Goal: Answer question/provide support: Share knowledge or assist other users

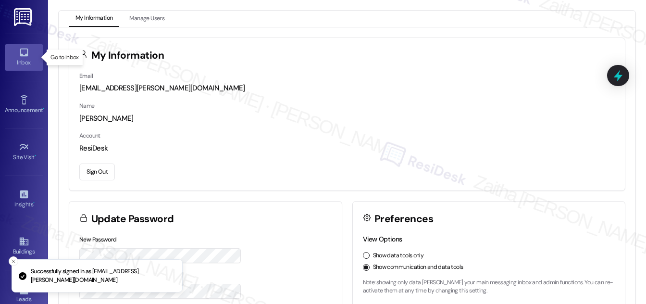
click at [33, 57] on link "Inbox" at bounding box center [24, 57] width 38 height 26
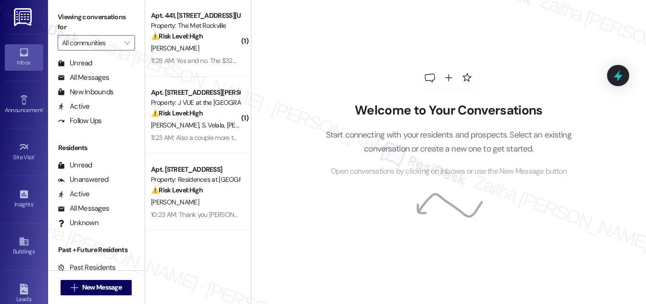
scroll to position [185, 0]
click at [88, 181] on div "Unanswered" at bounding box center [83, 179] width 51 height 10
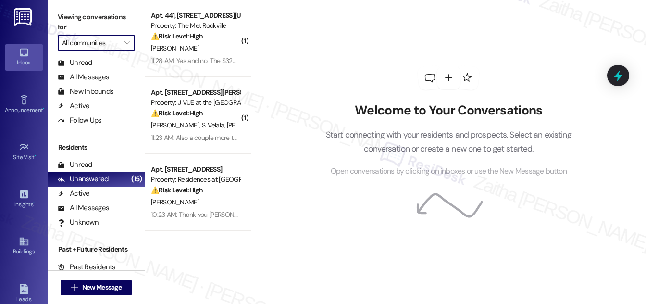
click at [115, 40] on input "All communities" at bounding box center [91, 42] width 58 height 15
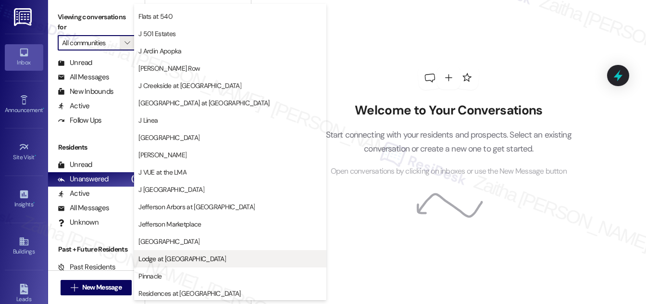
scroll to position [189, 0]
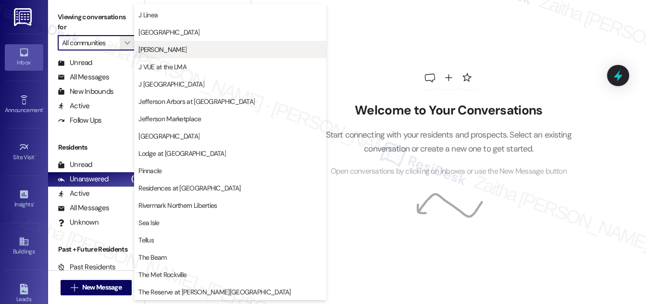
click at [161, 49] on span "J Sol" at bounding box center [230, 50] width 184 height 10
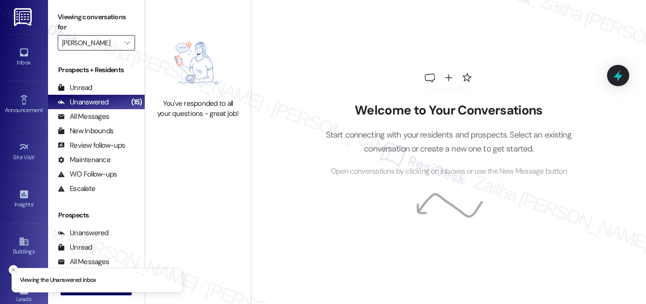
click at [100, 48] on input "J Sol" at bounding box center [91, 42] width 58 height 15
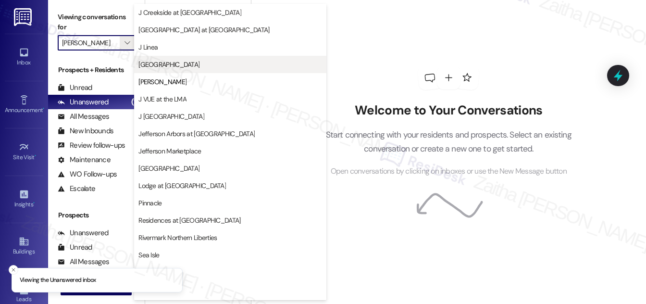
click at [180, 65] on span "J Malden Center" at bounding box center [168, 65] width 61 height 10
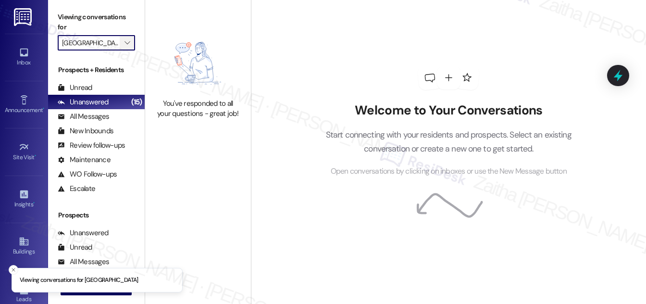
click at [120, 43] on button "" at bounding box center [127, 42] width 15 height 15
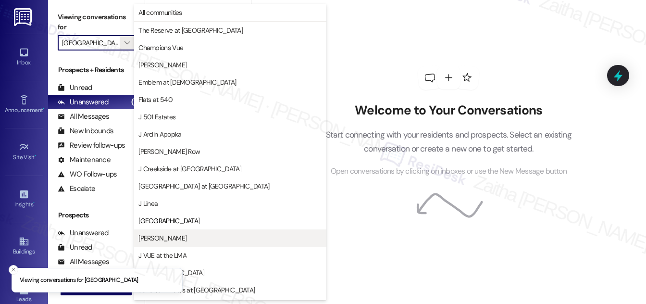
scroll to position [156, 0]
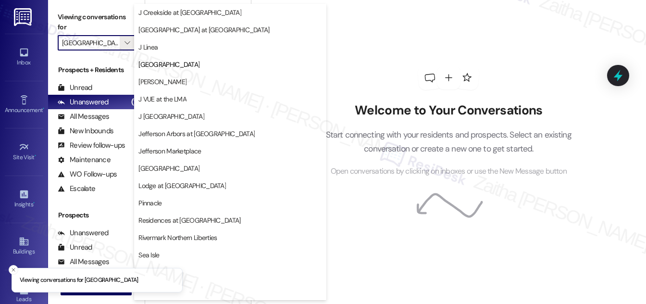
click at [163, 46] on span "J Linea" at bounding box center [230, 47] width 184 height 10
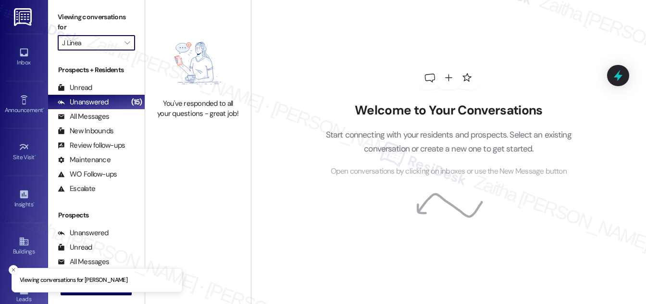
click at [113, 47] on input "J Linea" at bounding box center [91, 42] width 58 height 15
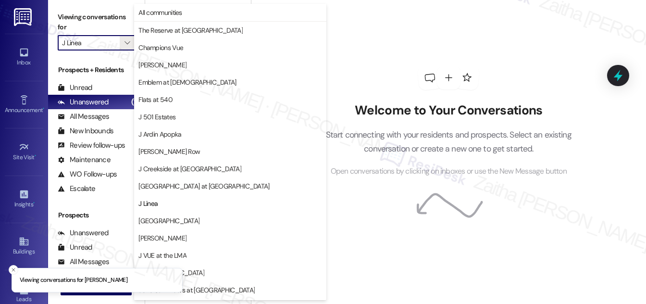
scroll to position [156, 0]
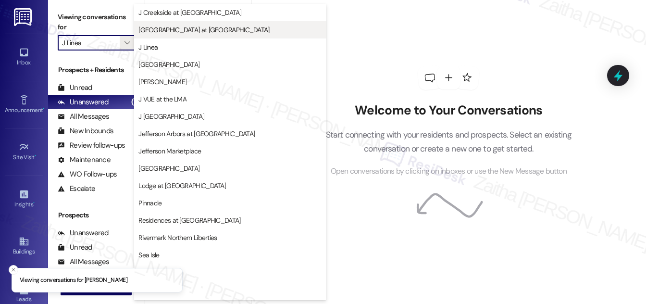
click at [172, 32] on span "J Harbor Park at North Point" at bounding box center [203, 30] width 131 height 10
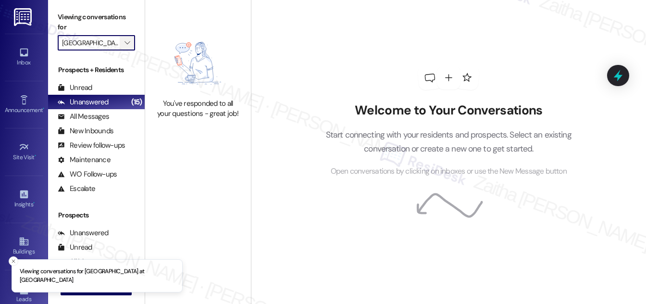
click at [123, 41] on span "" at bounding box center [127, 42] width 9 height 15
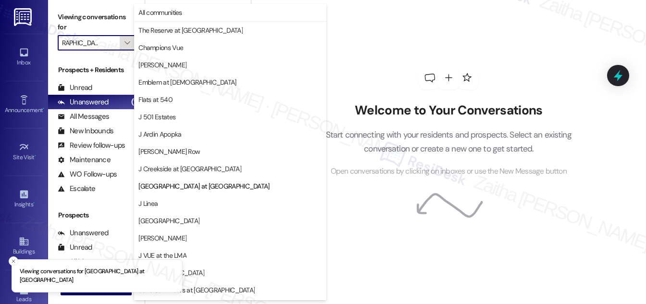
scroll to position [156, 0]
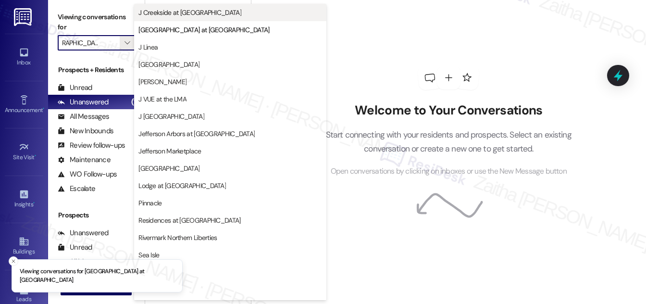
click at [168, 8] on span "J Creekside at Exton" at bounding box center [189, 13] width 103 height 10
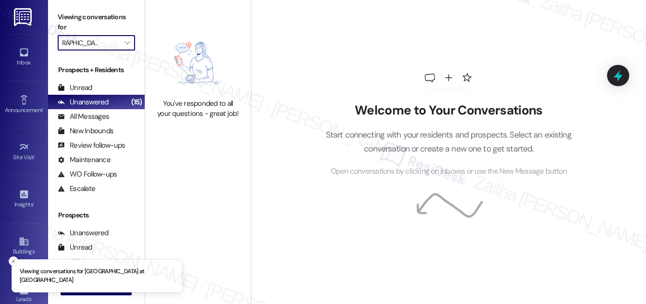
type input "J Creekside at Exton"
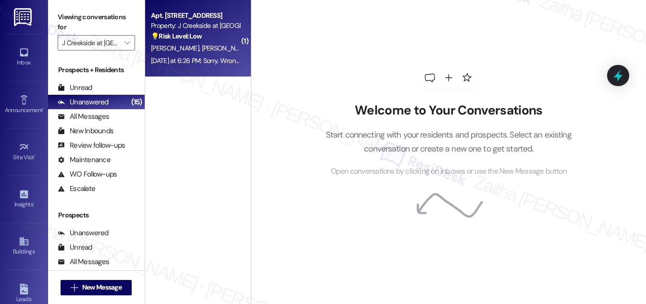
click at [214, 38] on div "💡 Risk Level: Low The resident initially requested a washer replacement, which …" at bounding box center [195, 36] width 89 height 10
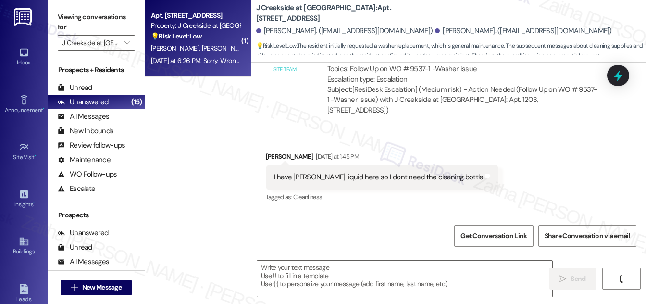
type textarea "Fetching suggested responses. Please feel free to read through the conversation…"
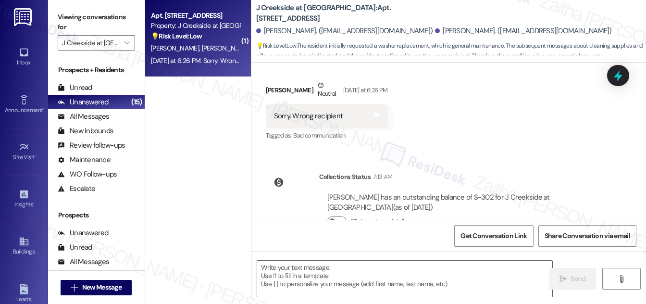
scroll to position [754, 0]
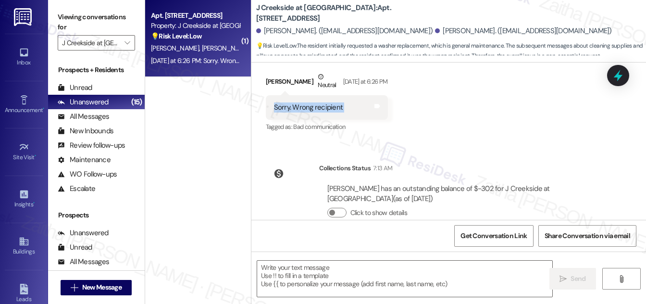
drag, startPoint x: 266, startPoint y: 88, endPoint x: 358, endPoint y: 84, distance: 91.9
click at [358, 95] on div "Sorry. Wrong recipient Tags and notes" at bounding box center [327, 107] width 122 height 25
copy div "Sorry. Wrong recipient Tags and notes"
click at [275, 268] on textarea at bounding box center [404, 279] width 295 height 36
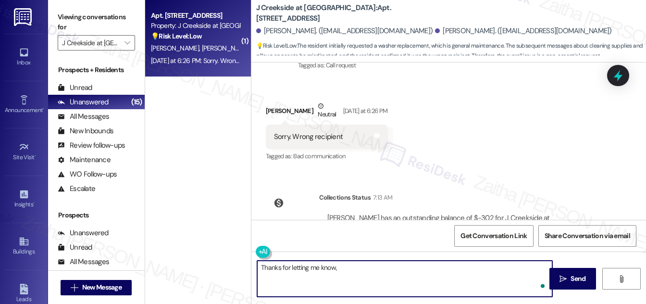
scroll to position [711, 0]
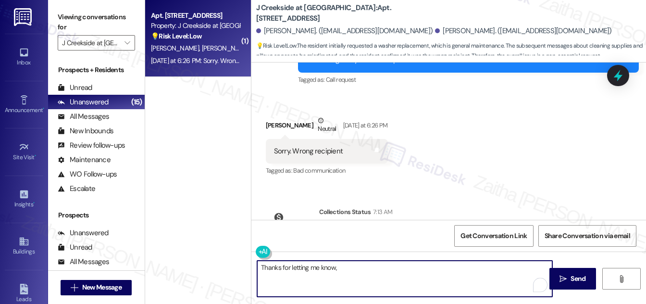
click at [269, 115] on div "Maria Lepore Neutral Yesterday at 6:26 PM" at bounding box center [327, 127] width 122 height 24
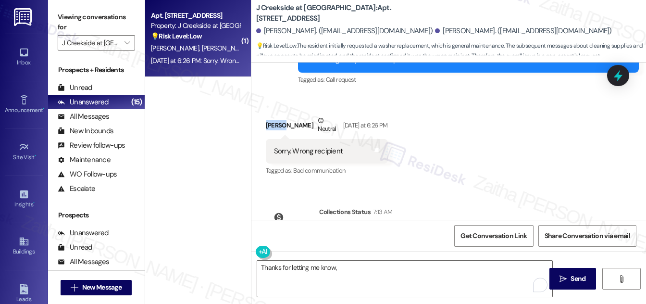
click at [269, 115] on div "Maria Lepore Neutral Yesterday at 6:26 PM" at bounding box center [327, 127] width 122 height 24
copy div "Maria"
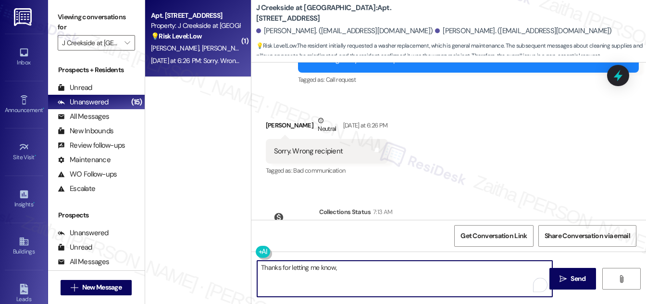
click at [354, 273] on textarea "Thanks for letting me know," at bounding box center [404, 279] width 295 height 36
paste textarea "Maria"
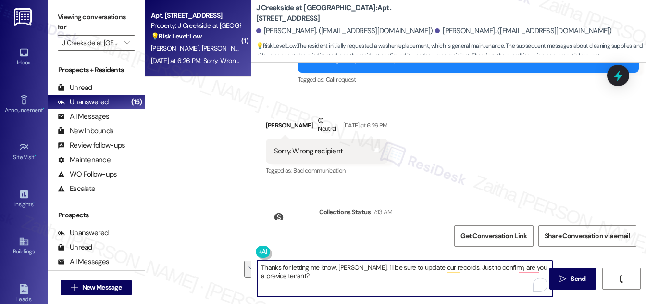
drag, startPoint x: 261, startPoint y: 267, endPoint x: 309, endPoint y: 277, distance: 49.0
click at [309, 277] on textarea "Thanks for letting me know, Maria. I'll be sure to update our records. Just to …" at bounding box center [404, 279] width 295 height 36
type textarea "Thanks for letting me know, Maria. I'll be sure to update our records. Just to …"
click at [347, 285] on textarea "Thanks for letting me know, Maria. I'll be sure to update our records. Just to …" at bounding box center [404, 279] width 295 height 36
drag, startPoint x: 259, startPoint y: 267, endPoint x: 320, endPoint y: 282, distance: 63.2
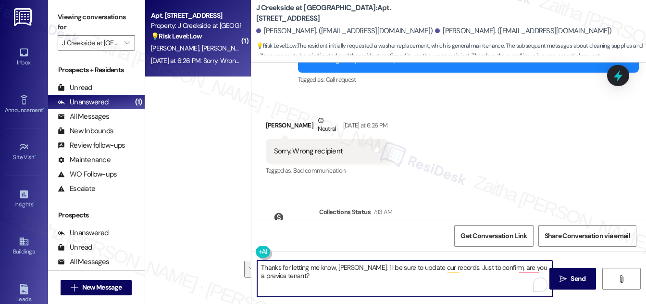
click at [320, 282] on textarea "Thanks for letting me know, Maria. I'll be sure to update our records. Just to …" at bounding box center [404, 279] width 295 height 36
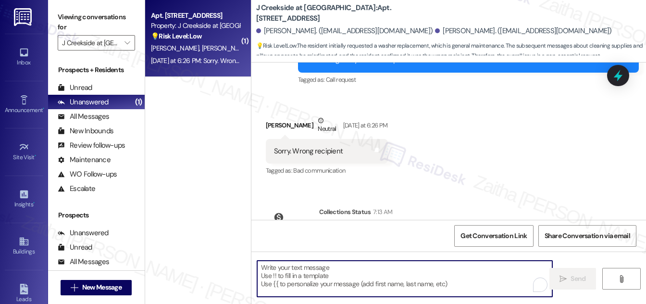
paste textarea "Thanks for letting me know, Maria. I’ll update our records accordingly. Just to…"
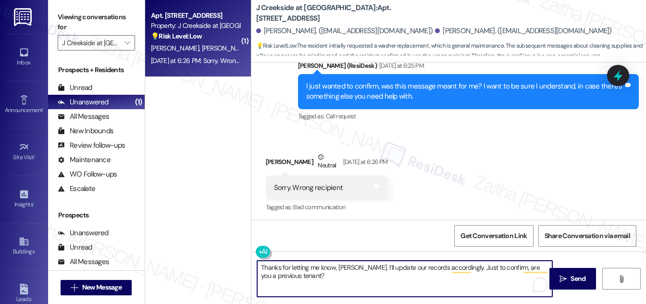
scroll to position [754, 0]
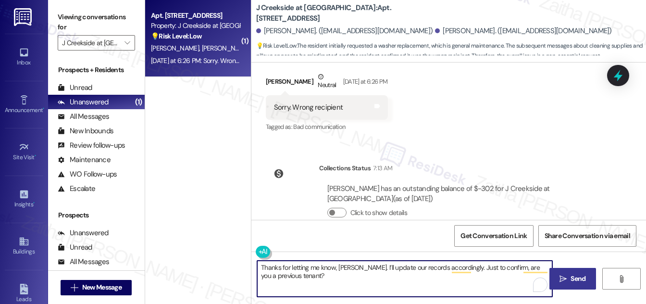
type textarea "Thanks for letting me know, Maria. I’ll update our records accordingly. Just to…"
click at [571, 279] on span "Send" at bounding box center [578, 279] width 15 height 10
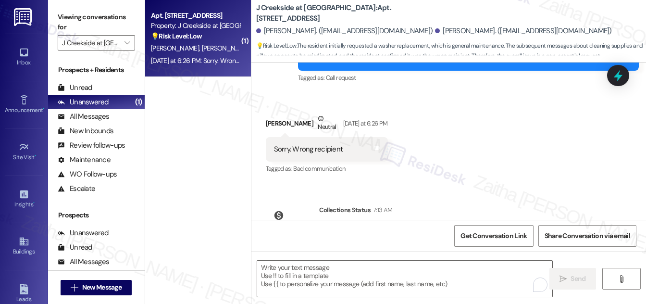
scroll to position [832, 0]
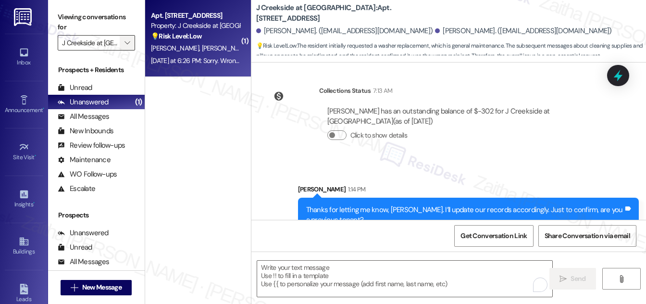
click at [125, 44] on icon "" at bounding box center [127, 43] width 5 height 8
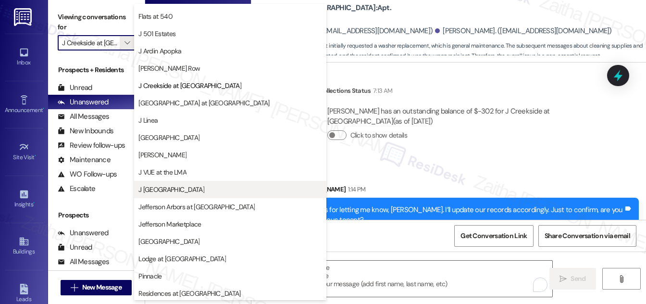
scroll to position [25, 0]
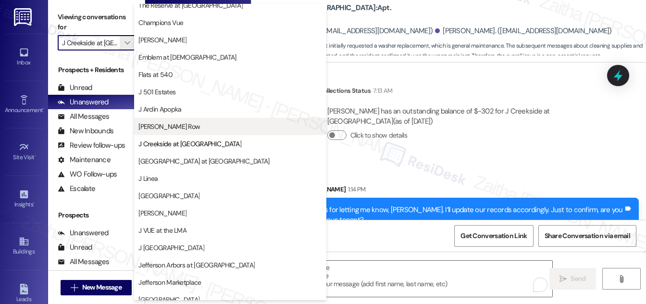
click at [176, 122] on span "J Coopers Row" at bounding box center [169, 127] width 62 height 10
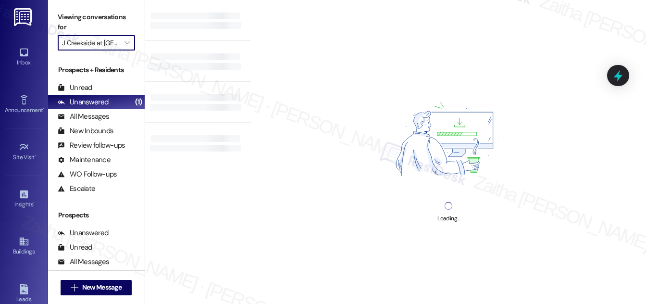
type input "J Coopers Row"
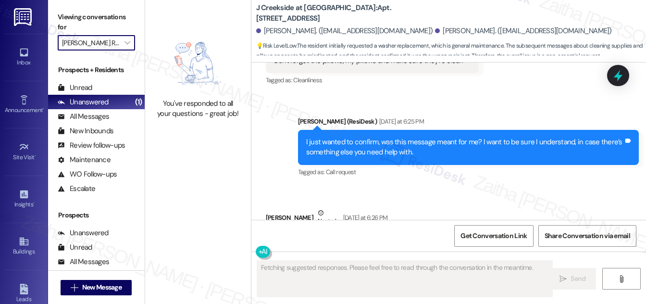
scroll to position [655, 0]
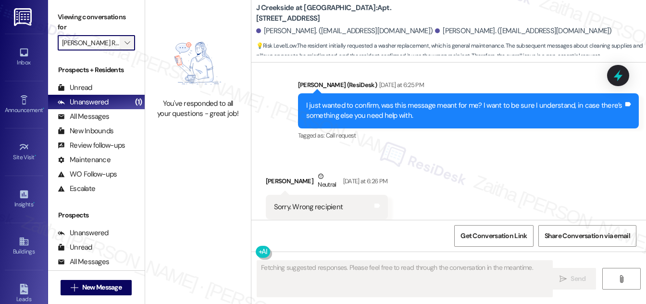
click at [125, 45] on icon "" at bounding box center [127, 43] width 5 height 8
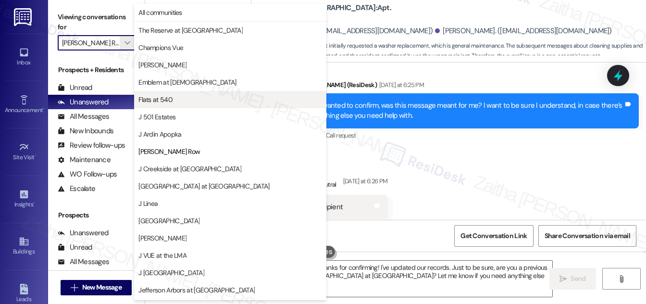
type textarea "Hi Maria, thanks for confirming! I've updated our records. Just to be sure, are…"
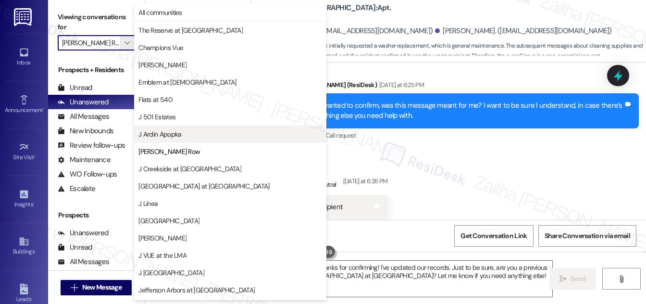
click at [191, 133] on span "J Ardin Apopka" at bounding box center [230, 134] width 184 height 10
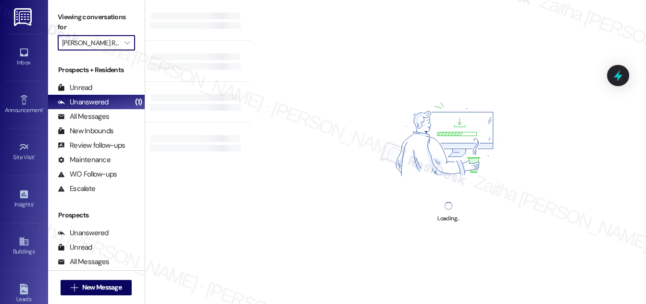
type input "J Ardin Apopka"
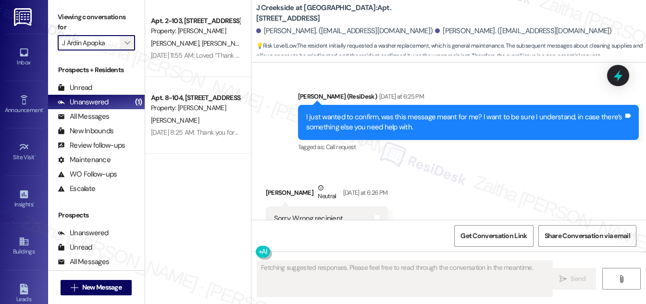
scroll to position [655, 0]
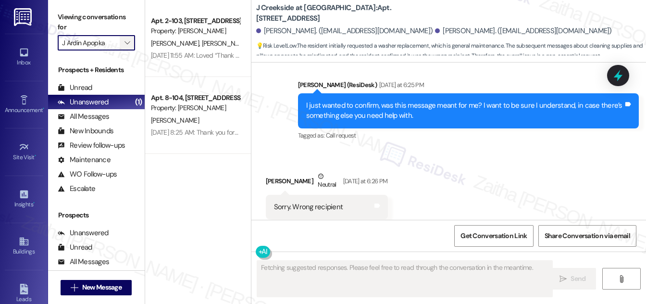
click at [125, 44] on icon "" at bounding box center [127, 43] width 5 height 8
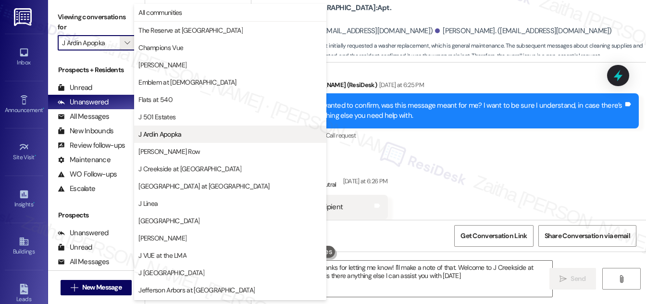
type textarea "Hi Maria, thanks for letting me know! I'll make a note of that. Welcome to J Cr…"
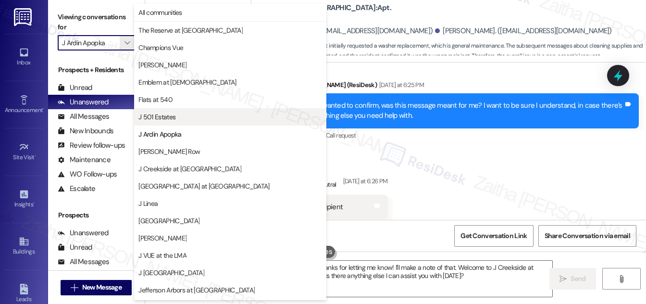
click at [183, 116] on span "J 501 Estates" at bounding box center [230, 117] width 184 height 10
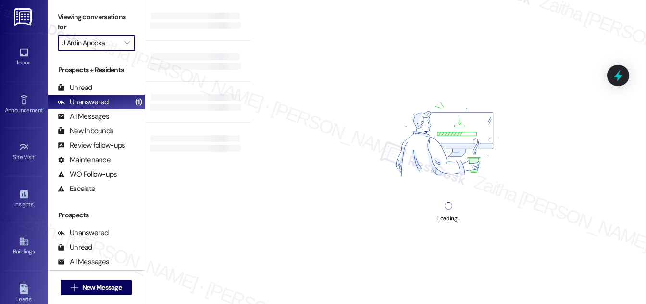
type input "J 501 Estates"
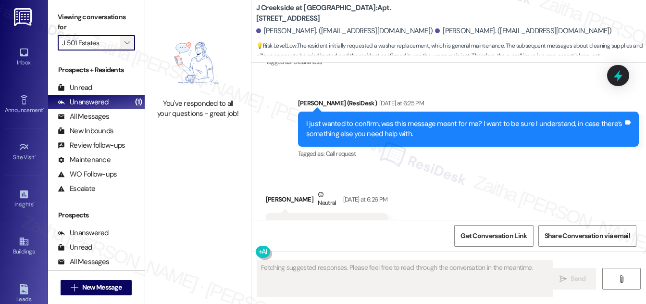
scroll to position [655, 0]
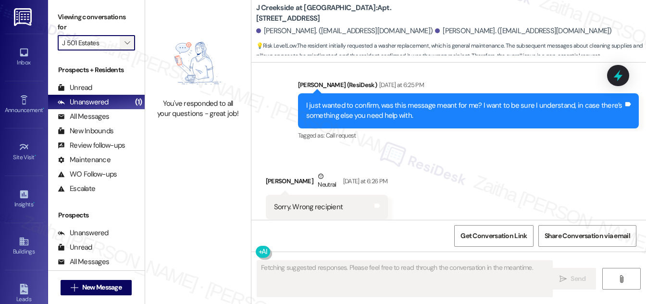
click at [126, 42] on icon "" at bounding box center [127, 43] width 5 height 8
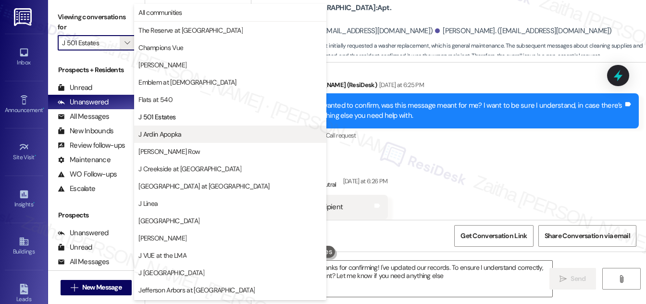
type textarea "Hi Maria, thanks for confirming! I've updated our records. To ensure I understa…"
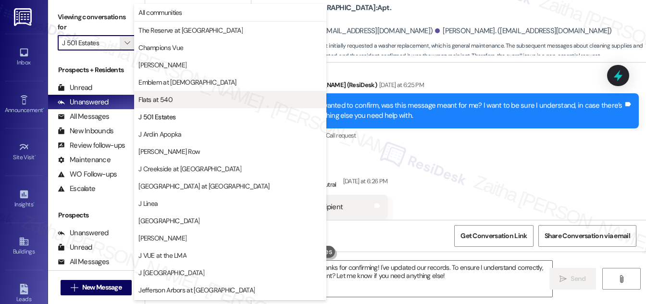
click at [179, 97] on span "Flats at 540" at bounding box center [230, 100] width 184 height 10
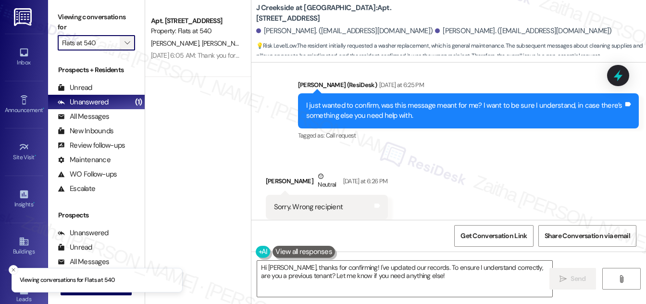
click at [128, 46] on icon "" at bounding box center [127, 43] width 5 height 8
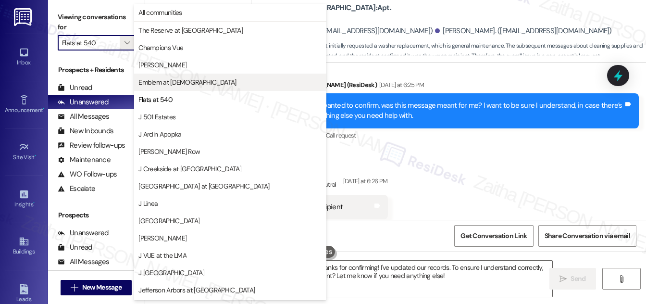
click at [189, 84] on span "Emblem at Christiana" at bounding box center [187, 82] width 98 height 10
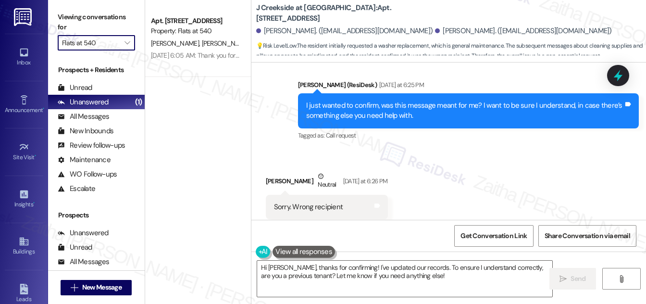
type input "Emblem at Christiana"
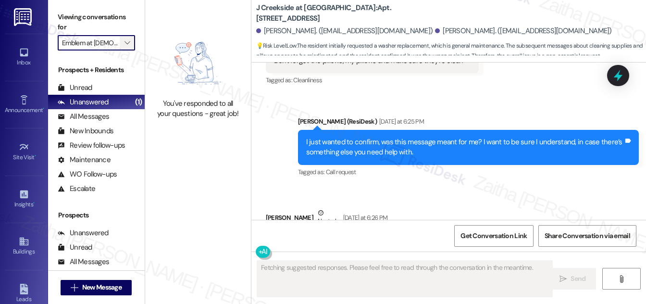
scroll to position [655, 0]
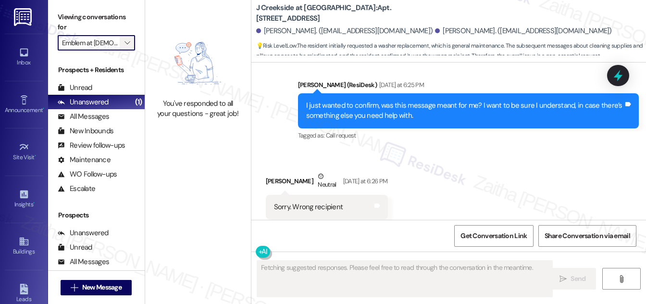
click at [126, 41] on icon "" at bounding box center [127, 43] width 5 height 8
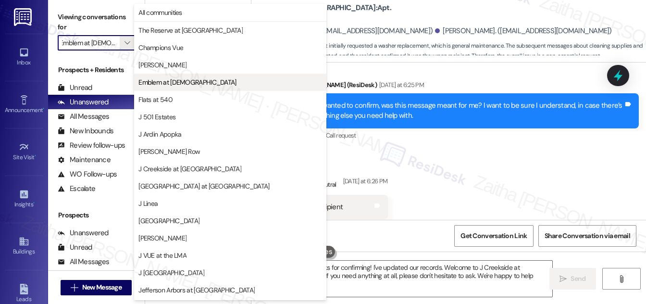
type textarea "Hi {{first_name}}, thanks for confirming! I've updated our records. Welcome to …"
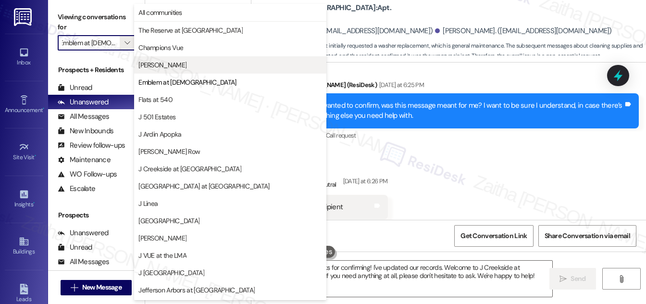
click at [177, 63] on span "EDE" at bounding box center [230, 65] width 184 height 10
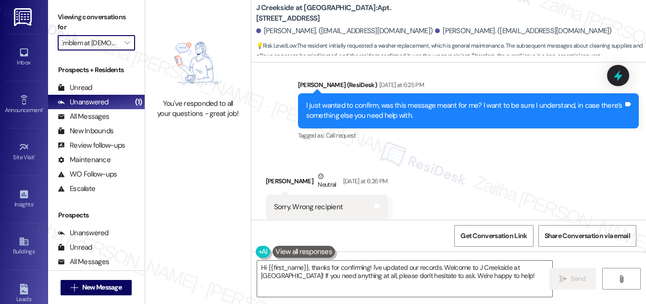
type input "EDE"
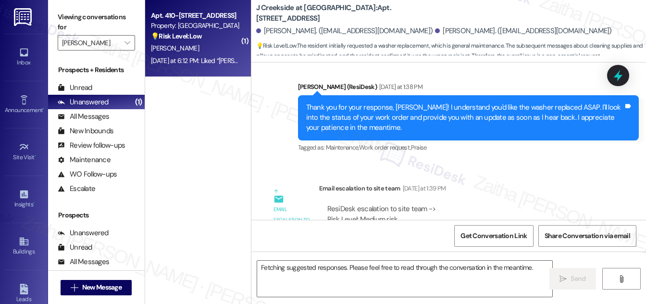
click at [223, 35] on div "💡 Risk Level: Low The resident is providing feedback on the move-in experience,…" at bounding box center [195, 36] width 89 height 10
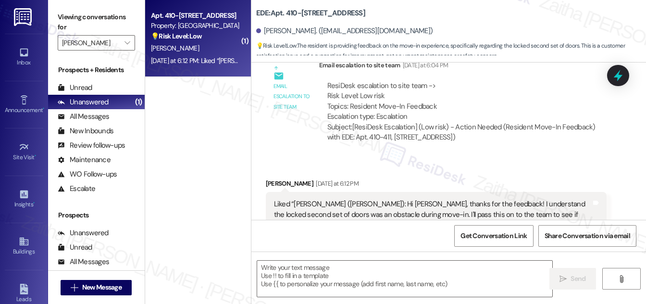
scroll to position [474, 0]
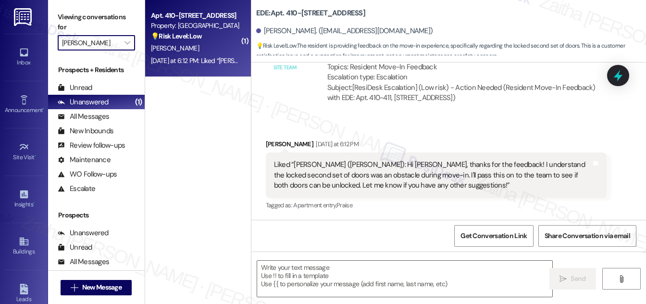
click at [113, 44] on input "EDE" at bounding box center [91, 42] width 58 height 15
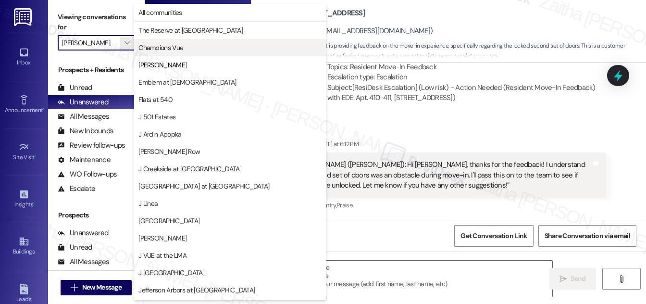
click at [169, 51] on span "Champions Vue" at bounding box center [160, 48] width 45 height 10
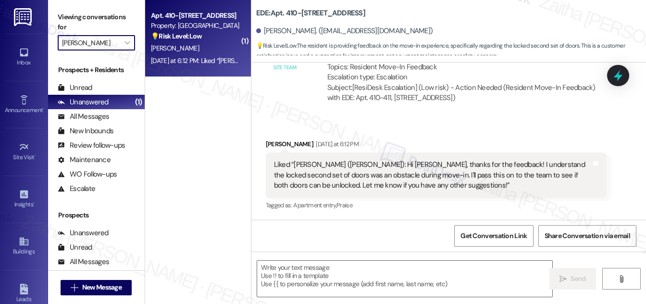
type input "Champions Vue"
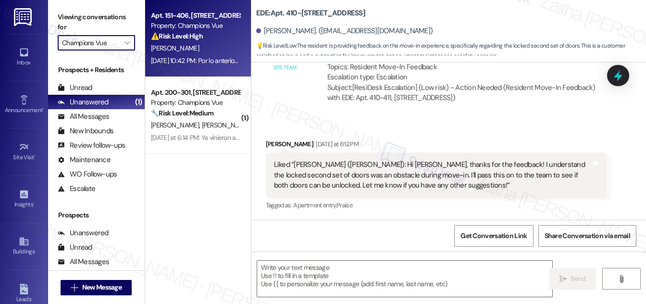
click at [236, 47] on div "[PERSON_NAME]" at bounding box center [195, 48] width 91 height 12
type textarea "Fetching suggested responses. Please feel free to read through the conversation…"
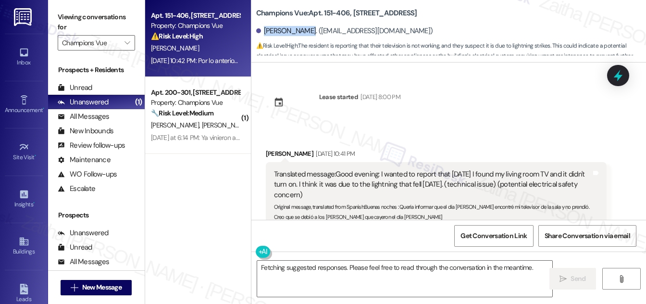
drag, startPoint x: 264, startPoint y: 28, endPoint x: 304, endPoint y: 27, distance: 40.9
click at [304, 27] on div "Dora Martinez. (doranellymb@gmail.com)" at bounding box center [344, 31] width 177 height 10
copy div "Dora Martinez"
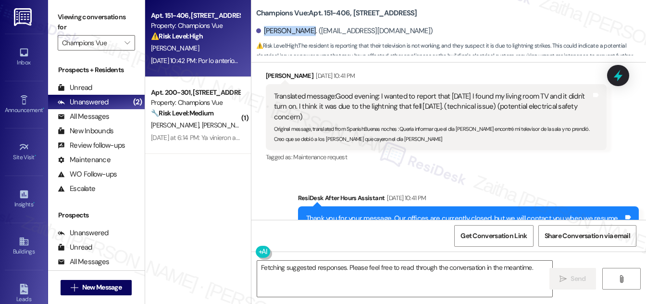
scroll to position [26, 0]
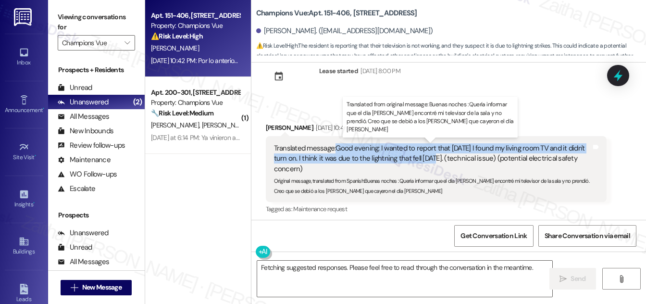
drag, startPoint x: 335, startPoint y: 144, endPoint x: 434, endPoint y: 157, distance: 99.4
click at [434, 157] on div "Translated message: Good evening: I wanted to report that today I found my livi…" at bounding box center [432, 158] width 317 height 31
copy div "Good evening: I wanted to report that today I found my living room TV and it di…"
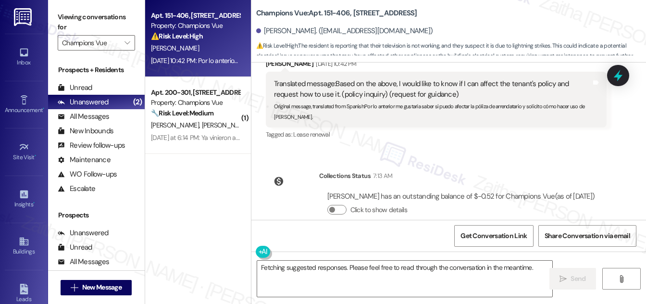
scroll to position [289, 0]
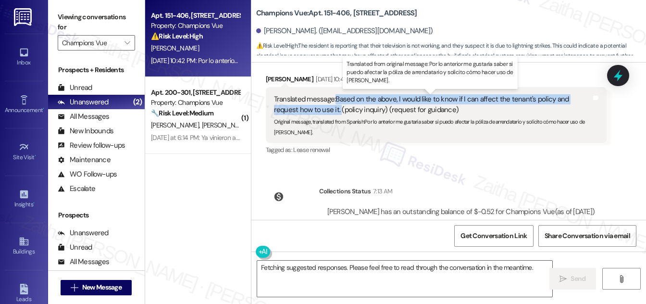
drag, startPoint x: 334, startPoint y: 97, endPoint x: 339, endPoint y: 107, distance: 11.2
click at [339, 107] on div "Translated message: Based on the above, I would like to know if I can affect th…" at bounding box center [432, 104] width 317 height 21
copy div "Based on the above, I would like to know if I can affect the tenant's policy an…"
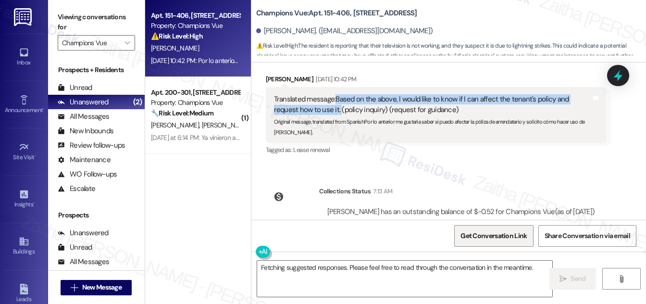
click at [490, 237] on span "Get Conversation Link" at bounding box center [494, 236] width 66 height 10
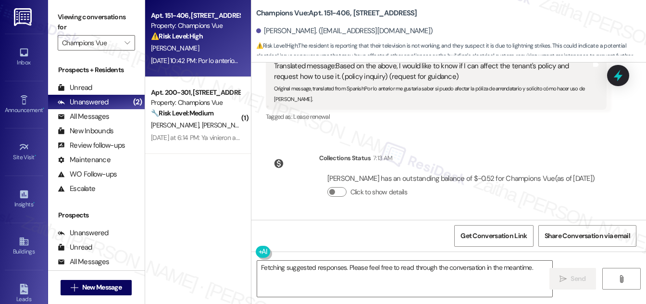
click at [561, 123] on div "Lease started Jul 31, 2025 at 8:00 PM Received via SMS Dora Martinez Aug 08, 20…" at bounding box center [448, 141] width 395 height 157
click at [622, 71] on icon at bounding box center [618, 75] width 16 height 16
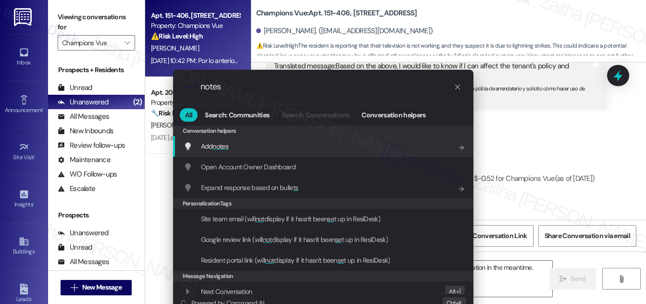
type input "notes"
click at [242, 143] on div "Add notes Add shortcut" at bounding box center [324, 146] width 281 height 11
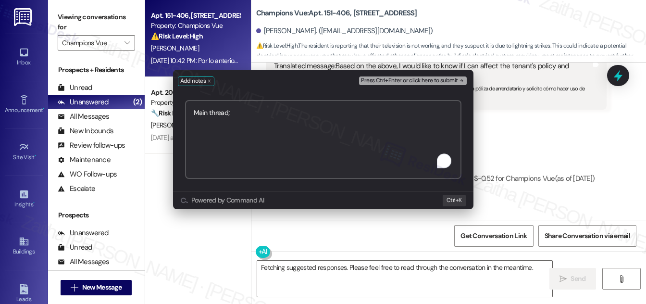
paste textarea "https://www.theresidesk.com/text/insights-conversations/1436110/share-conversat…"
type textarea "Main thread; https://www.theresidesk.com/text/insights-conversations/1436110/sh…"
click at [387, 78] on span "Press Ctrl+Enter or click here to submit" at bounding box center [409, 80] width 97 height 7
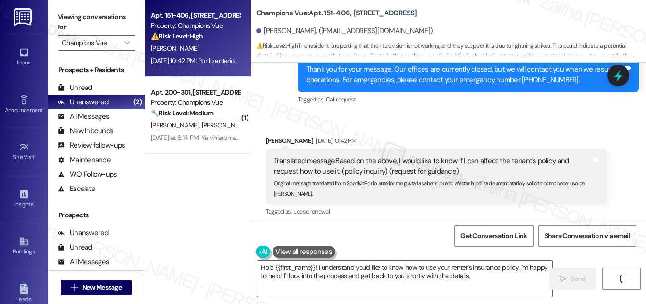
scroll to position [249, 0]
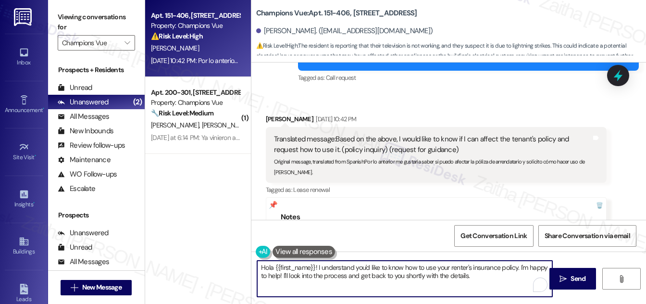
click at [414, 276] on textarea "Hola {{first_name}}! I understand you'd like to know how to use your renter's i…" at bounding box center [404, 279] width 295 height 36
click at [447, 275] on textarea "Hola {{first_name}}! I understand you'd like to know how to use your renter's i…" at bounding box center [404, 279] width 295 height 36
click at [440, 275] on textarea "Hola {{first_name}}! I understand you'd like to know how to use your renter's i…" at bounding box center [404, 279] width 295 height 36
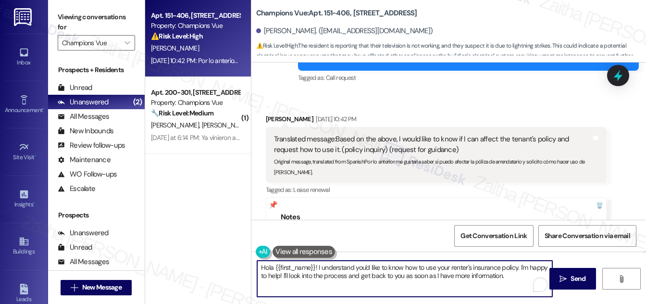
click at [513, 275] on textarea "Hola {{first_name}}! I understand you'd like to know how to use your renter's i…" at bounding box center [404, 279] width 295 height 36
paste textarea "When you get a chance, please reply within the main group chat thread so we can…"
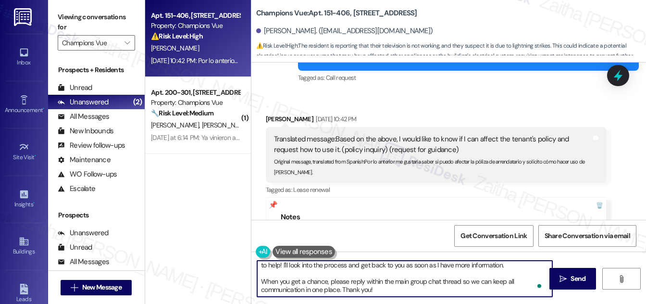
scroll to position [19, 0]
click at [287, 289] on textarea "Hola {{first_name}}! I understand you'd like to know how to use your renter's i…" at bounding box center [404, 279] width 295 height 36
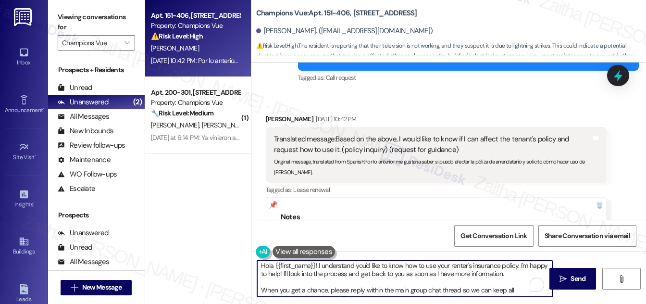
scroll to position [0, 0]
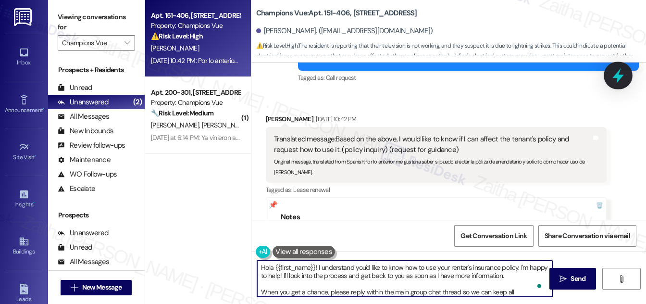
type textarea "Hola {{first_name}}! I understand you'd like to know how to use your renter's i…"
click at [618, 76] on icon at bounding box center [619, 75] width 12 height 15
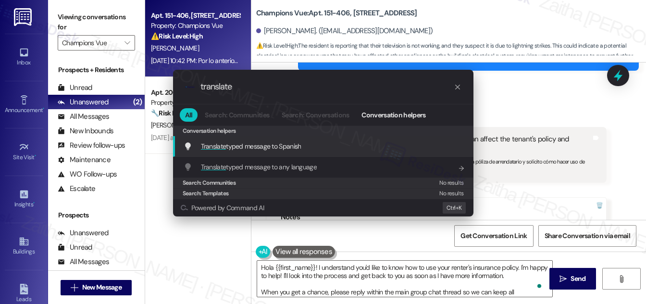
type input "translate"
click at [251, 144] on span "Translate typed message to Spanish" at bounding box center [251, 146] width 101 height 9
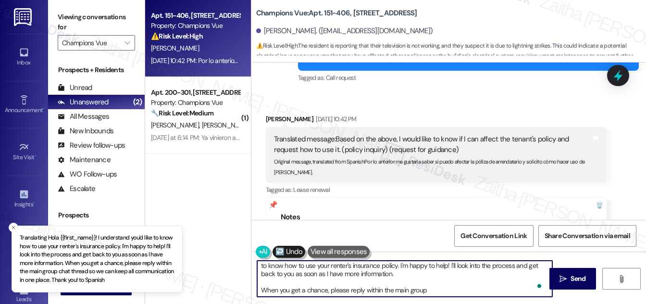
scroll to position [51, 0]
type textarea "Hola {{First_Name}}! Entiendo que le gustaría saber cómo usar la póliza de segu…"
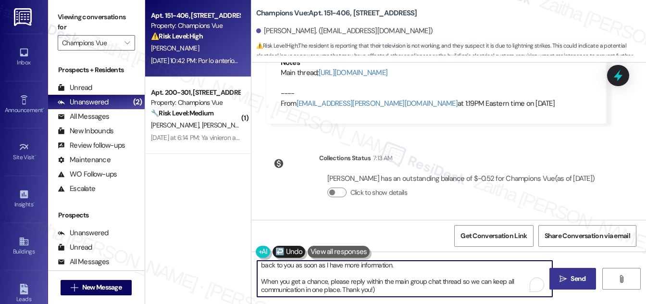
click at [574, 279] on span "Send" at bounding box center [578, 279] width 15 height 10
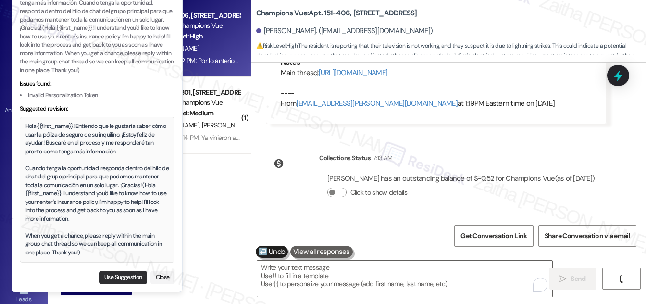
click at [116, 277] on button "Use Suggestion" at bounding box center [124, 277] width 48 height 13
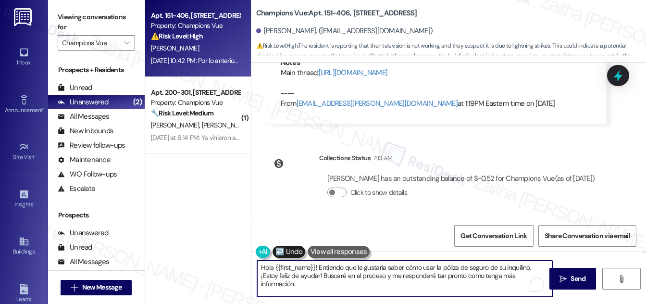
click at [399, 280] on textarea "Hola {{first_name}}! Entiendo que le gustaría saber cómo usar la póliza de segu…" at bounding box center [404, 279] width 295 height 36
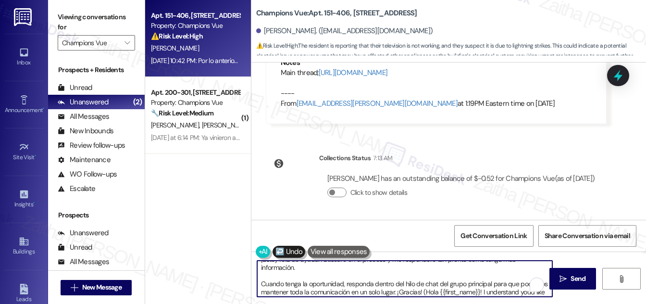
scroll to position [24, 0]
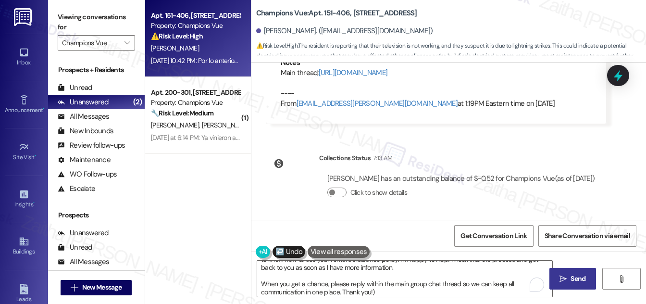
click at [577, 278] on span "Send" at bounding box center [578, 279] width 15 height 10
type textarea "Fetching suggested responses. Please feel free to read through the conversation…"
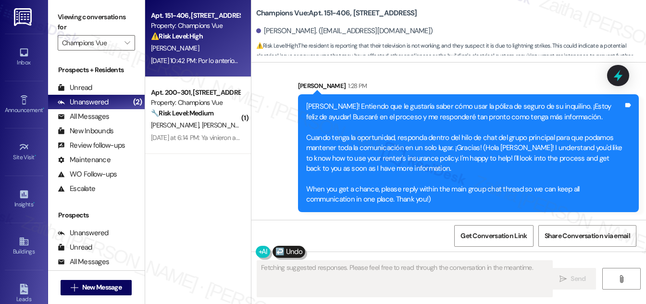
click at [617, 74] on icon at bounding box center [618, 76] width 9 height 12
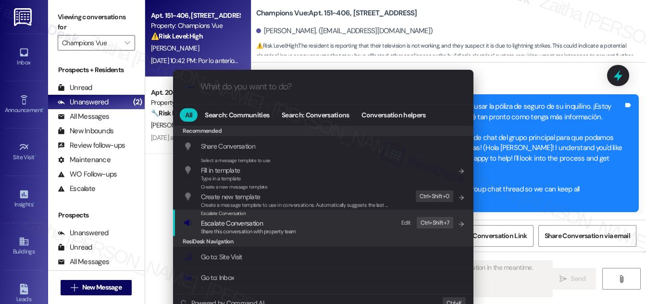
click at [231, 225] on span "Escalate Conversation" at bounding box center [232, 223] width 62 height 9
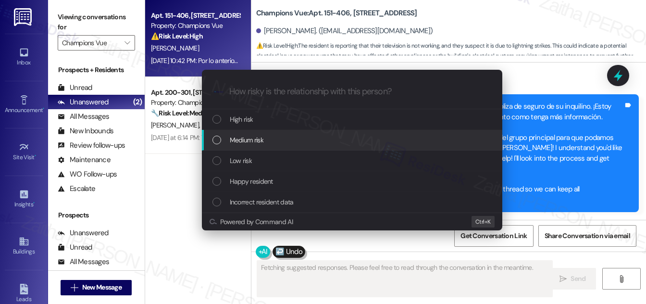
click at [258, 142] on span "Medium risk" at bounding box center [247, 140] width 34 height 11
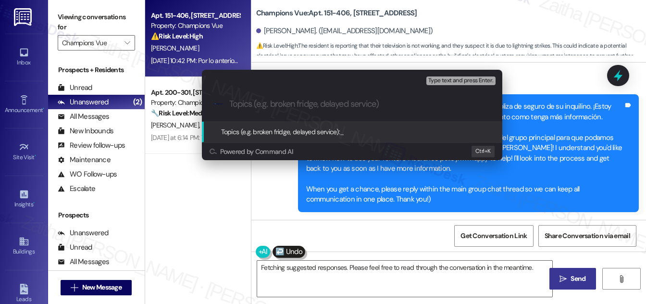
paste input ""Inquiry About Using Tenant’s Insurance for Damaged TV"
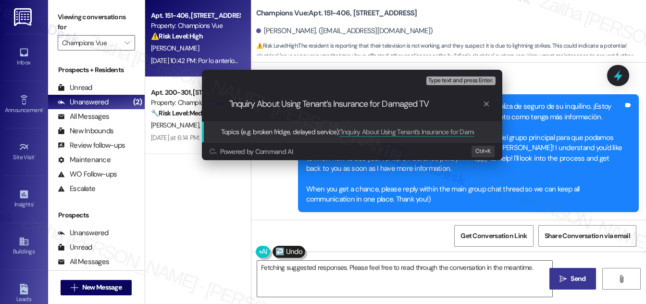
click at [235, 104] on input ""Inquiry About Using Tenant’s Insurance for Damaged TV" at bounding box center [355, 104] width 253 height 10
type input "Inquiry About Using Tenant’s Insurance for Damaged TV"
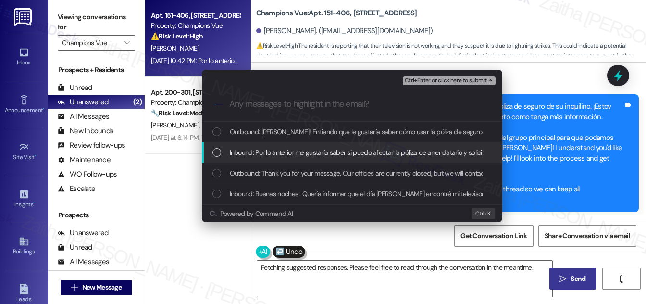
click at [216, 153] on div "List of options" at bounding box center [217, 152] width 9 height 9
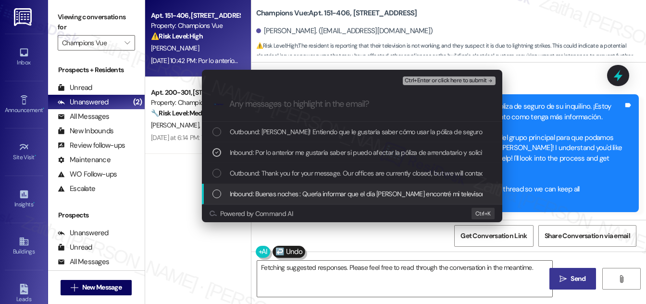
click at [217, 193] on div "List of options" at bounding box center [217, 193] width 9 height 9
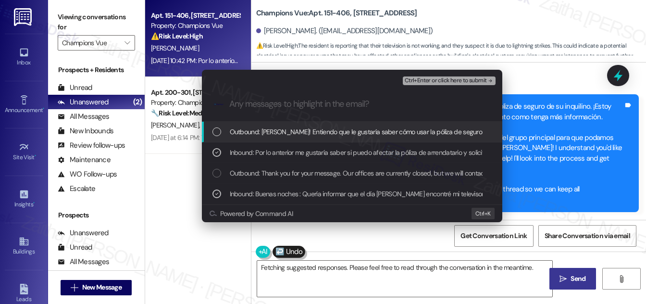
click at [423, 80] on span "Ctrl+Enter or click here to submit" at bounding box center [446, 80] width 82 height 7
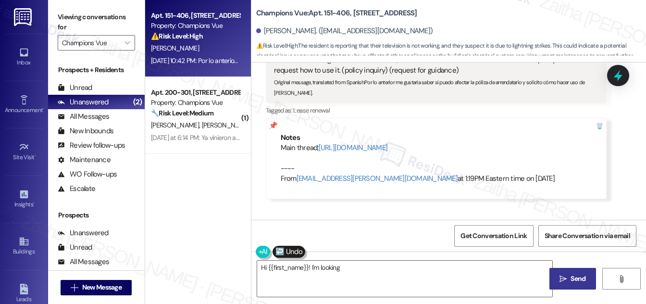
scroll to position [324, 0]
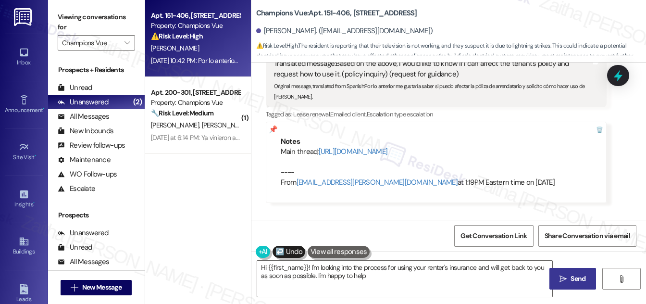
type textarea "Hi {{first_name}}! I'm looking into the process for using your renter's insuran…"
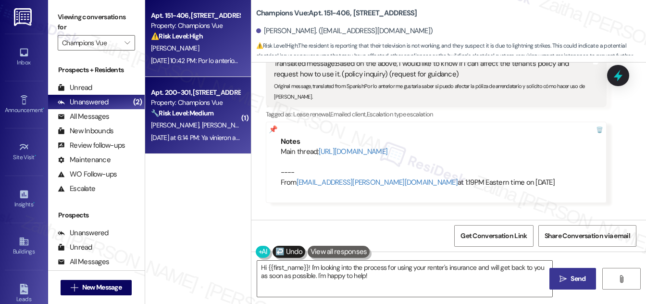
click at [234, 109] on div "🔧 Risk Level: Medium The resident indicates that the air conditioning issue has…" at bounding box center [195, 113] width 89 height 10
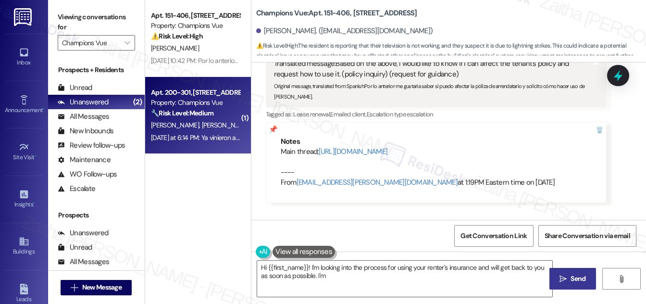
type textarea "Hi {{first_name}}! I'm looking into the process for using your renter's insuran…"
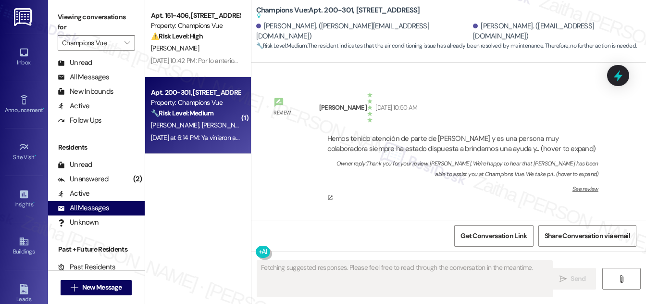
scroll to position [8734, 0]
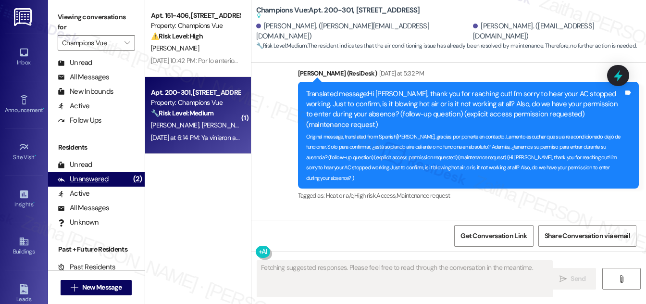
click at [86, 183] on div "Unanswered" at bounding box center [83, 179] width 51 height 10
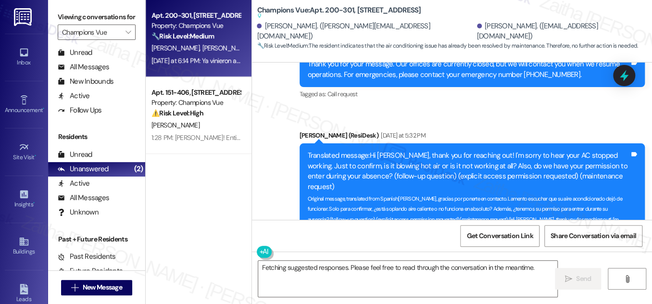
scroll to position [8692, 0]
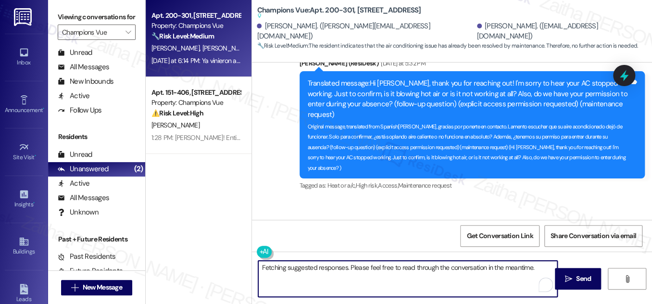
drag, startPoint x: 259, startPoint y: 268, endPoint x: 533, endPoint y: 292, distance: 274.6
click at [533, 292] on textarea "Fetching suggested responses. Please feel free to read through the conversation…" at bounding box center [407, 279] width 299 height 36
click at [277, 222] on div "Johan Prieto Yesterday at 6:14 PM" at bounding box center [404, 228] width 276 height 13
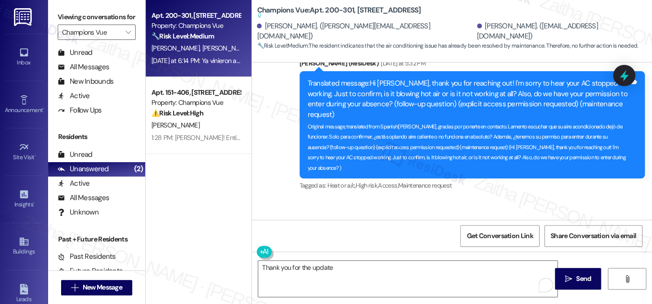
click at [277, 222] on div "Johan Prieto Yesterday at 6:14 PM" at bounding box center [404, 228] width 276 height 13
copy div "Johan"
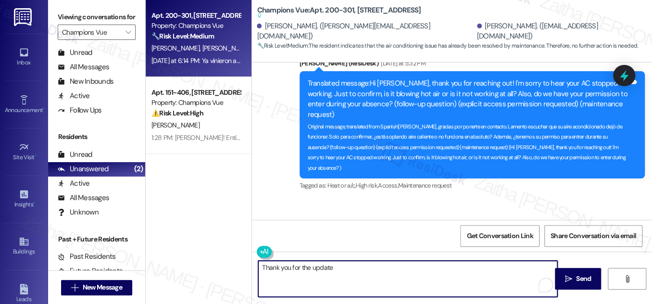
click at [344, 269] on textarea "Thank you for the update" at bounding box center [407, 279] width 299 height 36
paste textarea "Johan"
click at [508, 269] on textarea "Thank you for the update, Johan! I'm glad to hear maintenance came and fixed yo…" at bounding box center [407, 279] width 299 height 36
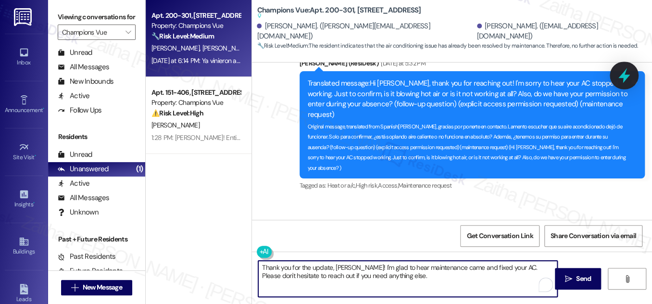
type textarea "Thank you for the update, Johan! I'm glad to hear maintenance came and fixed yo…"
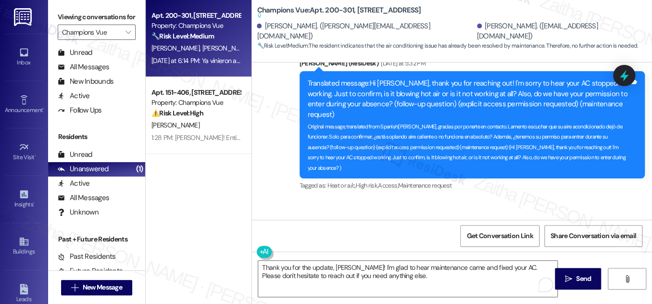
drag, startPoint x: 631, startPoint y: 72, endPoint x: 588, endPoint y: 84, distance: 44.6
click at [630, 72] on icon at bounding box center [624, 75] width 13 height 13
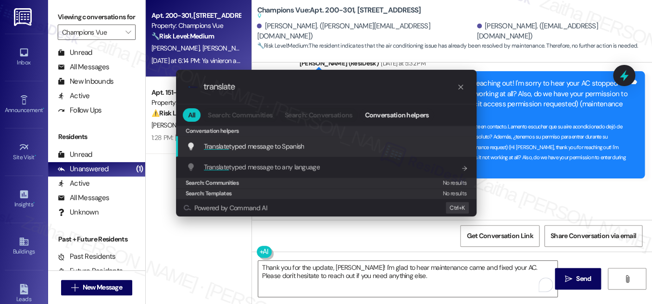
type input "translate"
click at [284, 148] on span "Translate typed message to Spanish" at bounding box center [254, 146] width 101 height 9
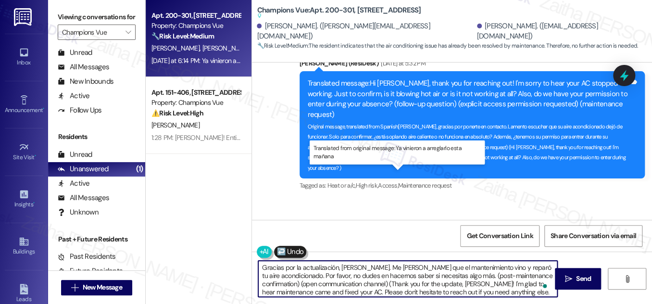
type textarea "Gracias por la actualización, Johan. Me alegra saber que el mantenimiento vino …"
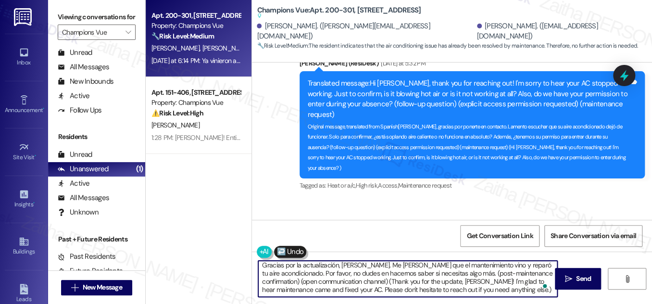
scroll to position [0, 0]
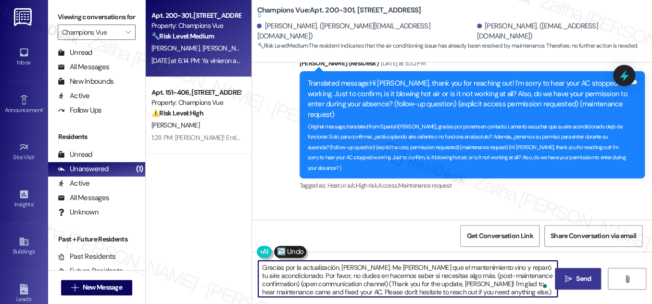
click at [578, 279] on span "Send" at bounding box center [583, 279] width 15 height 10
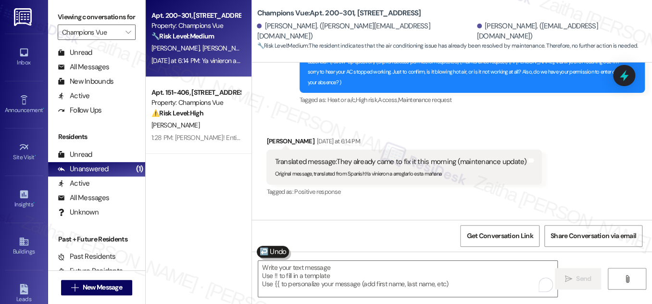
scroll to position [8734, 0]
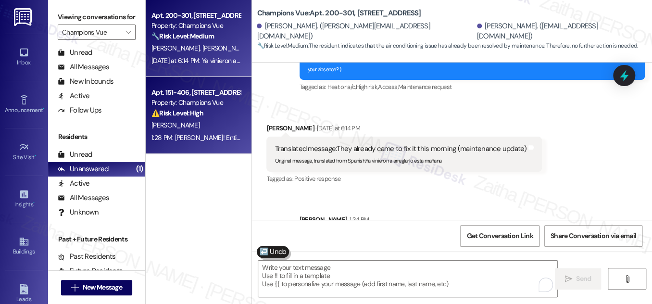
click at [229, 118] on div "⚠️ Risk Level: High The resident is reporting that their television is not work…" at bounding box center [195, 113] width 89 height 10
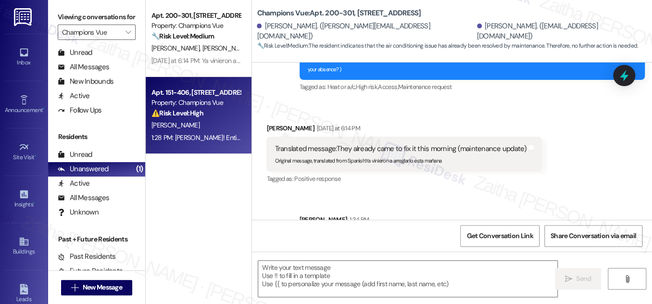
type textarea "Fetching suggested responses. Please feel free to read through the conversation…"
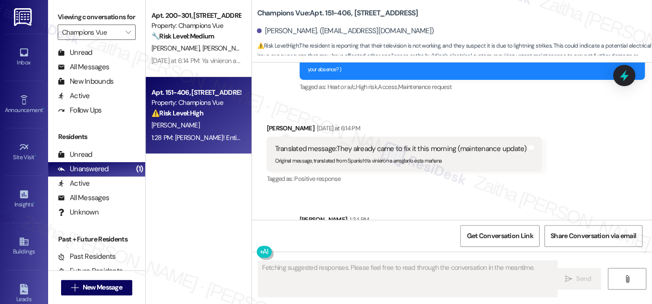
scroll to position [788, 0]
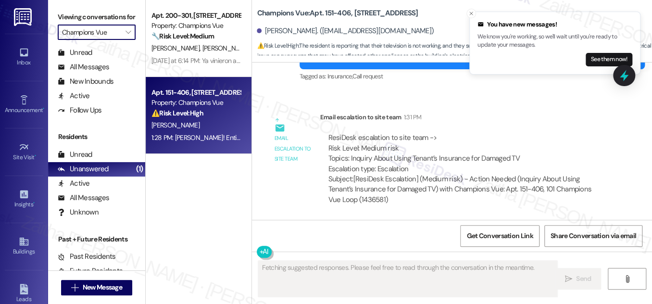
click at [110, 40] on input "Champions Vue" at bounding box center [91, 32] width 58 height 15
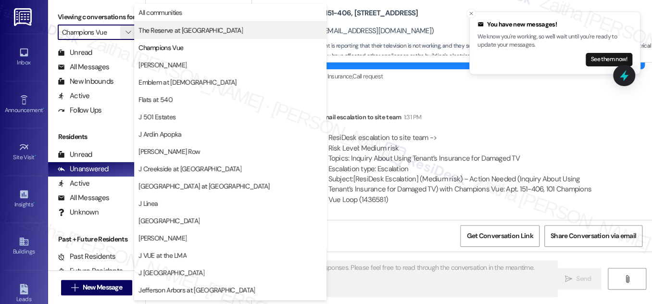
click at [166, 31] on span "The Reserve at White Oak" at bounding box center [190, 30] width 104 height 10
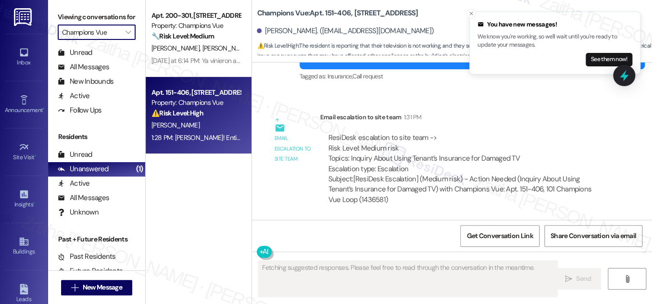
type input "The Reserve at White Oak"
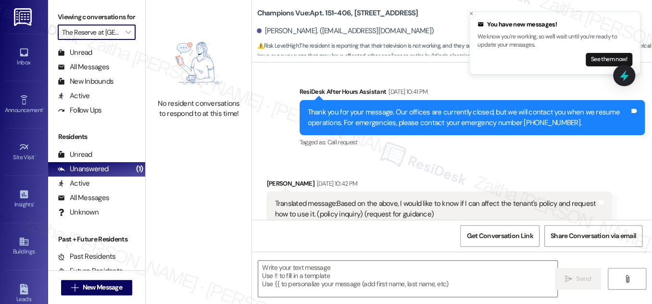
type textarea "Fetching suggested responses. Please feel free to read through the conversation…"
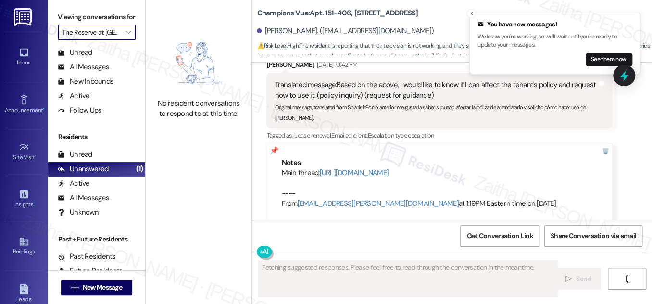
scroll to position [314, 0]
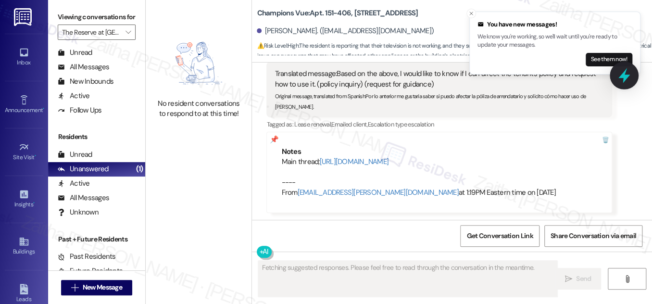
click at [623, 76] on icon at bounding box center [624, 75] width 12 height 15
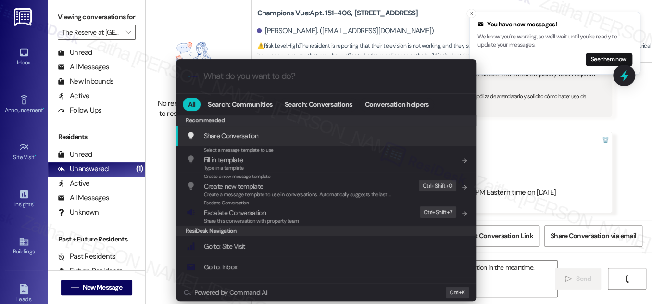
scroll to position [16, 0]
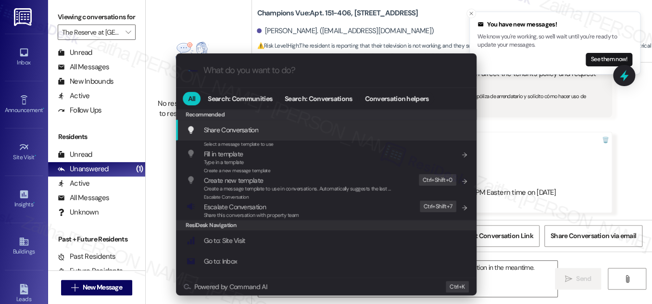
click at [531, 146] on div ".cls-1{fill:#0a055f;}.cls-2{fill:#0cc4c4;} resideskLogoBlueOrange All Search: C…" at bounding box center [326, 152] width 652 height 304
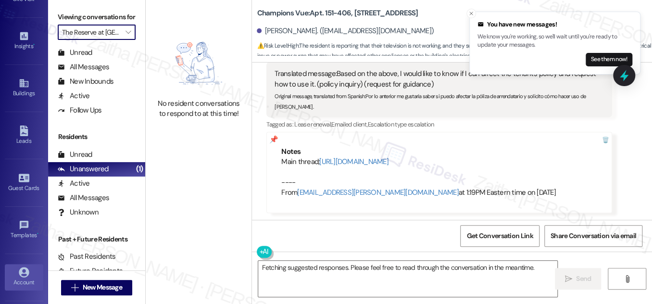
scroll to position [198, 0]
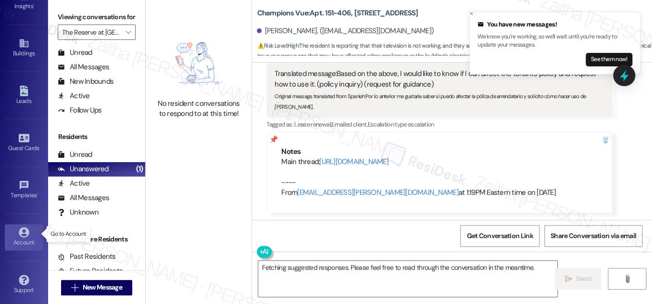
click at [23, 233] on icon at bounding box center [24, 232] width 10 height 10
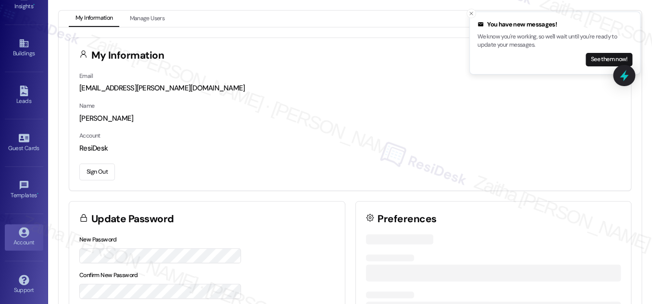
click at [95, 175] on button "Sign Out" at bounding box center [97, 171] width 36 height 17
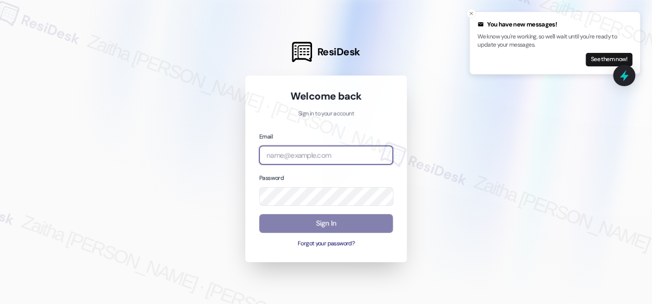
click at [292, 158] on input "email" at bounding box center [326, 155] width 134 height 19
type input "automated-surveys-meridian_management-zaitha.mae.garcia@meridian_management.com"
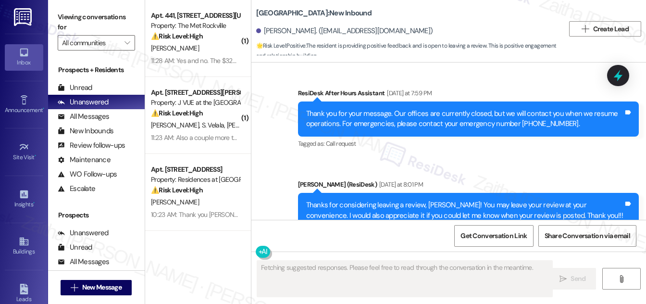
scroll to position [1263, 0]
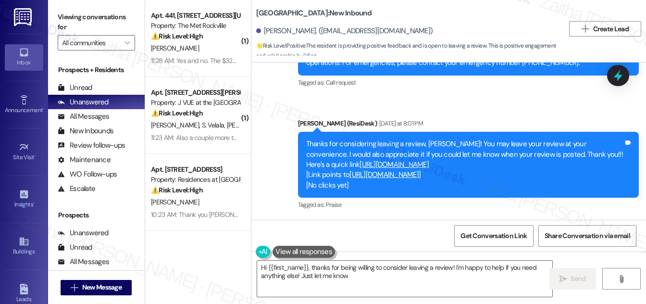
type textarea "Hi {{first_name}}, thanks for being willing to consider leaving a review! I'm h…"
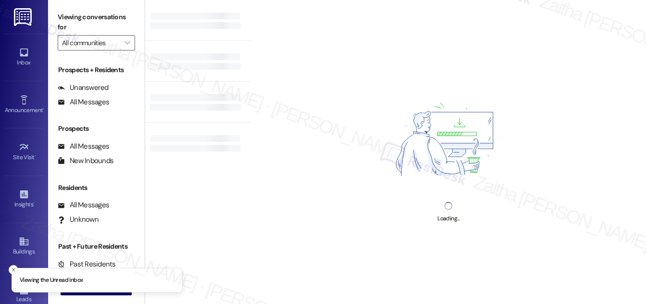
type input "Champions Vue"
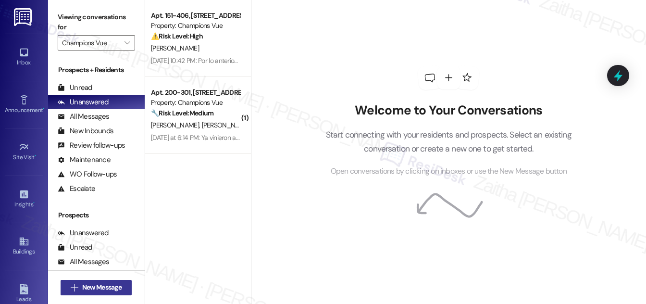
click at [95, 286] on span "New Message" at bounding box center [101, 287] width 39 height 10
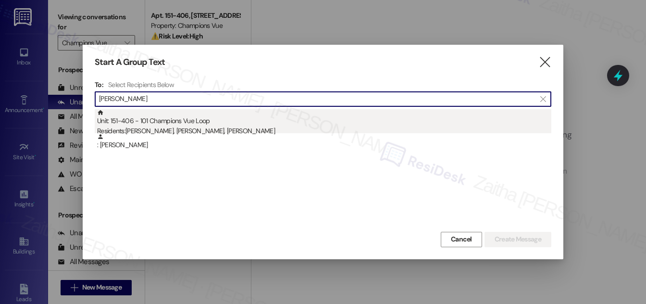
type input "Dora Martinez"
click at [187, 123] on div "Unit: 151-406 - 101 Champions Vue Loop Residents: Dora Martinez, Juan Zarate, V…" at bounding box center [324, 122] width 454 height 27
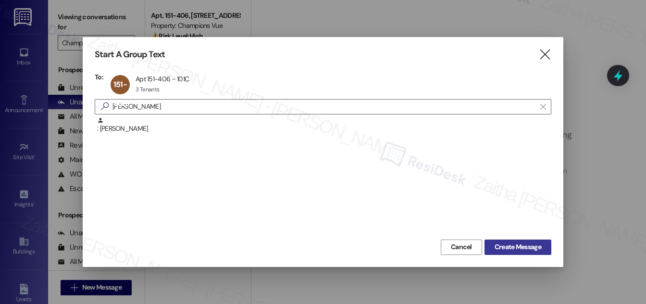
click at [519, 247] on span "Create Message" at bounding box center [518, 247] width 47 height 10
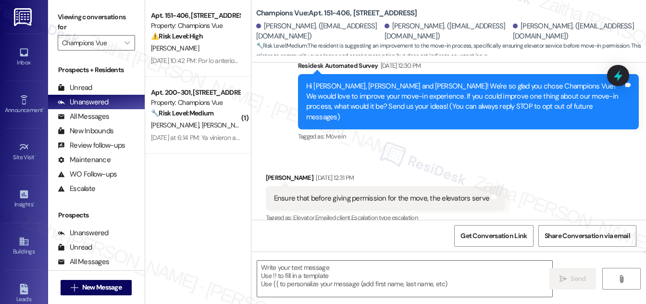
scroll to position [178, 0]
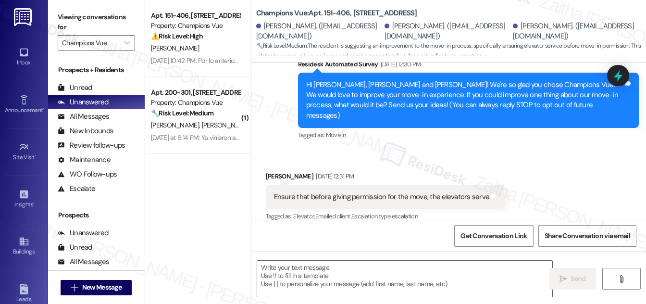
type textarea "Fetching suggested responses. Please feel free to read through the conversation…"
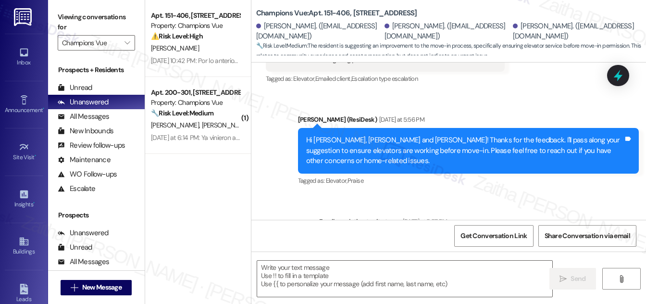
scroll to position [389, 0]
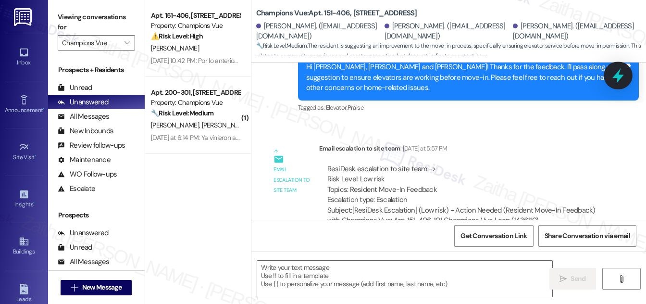
click at [618, 80] on icon at bounding box center [619, 75] width 12 height 15
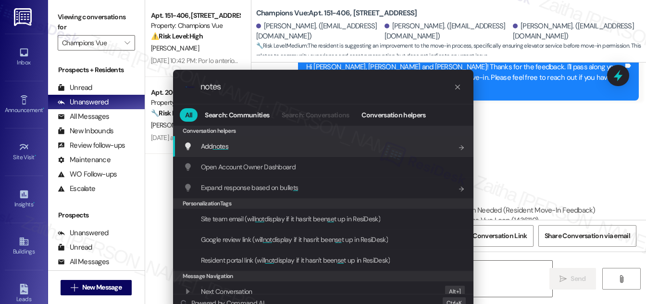
type input "notes"
click at [264, 146] on div "Add notes Add shortcut" at bounding box center [324, 146] width 281 height 11
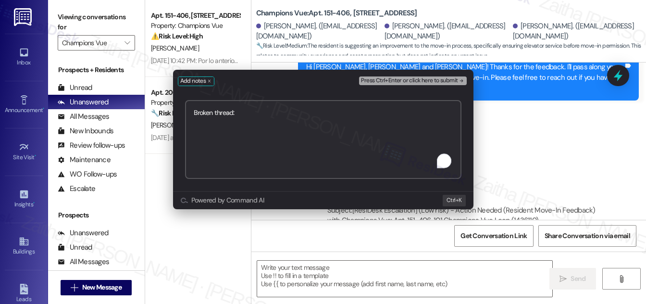
paste textarea "https://www.theresidesk.com/text/insights-conversations/1436581/share-conversat…"
type textarea "Broken thread: https://www.theresidesk.com/text/insights-conversations/1436581/…"
click at [409, 82] on span "Press Ctrl+Enter or click here to submit" at bounding box center [409, 80] width 97 height 7
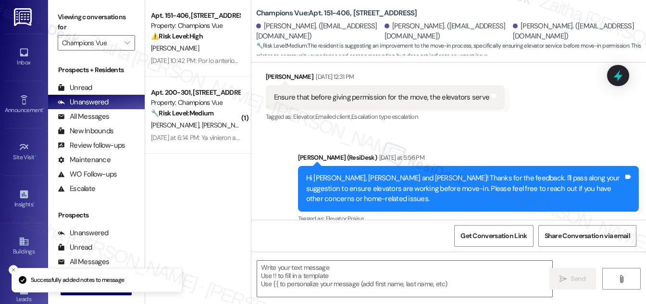
scroll to position [309, 0]
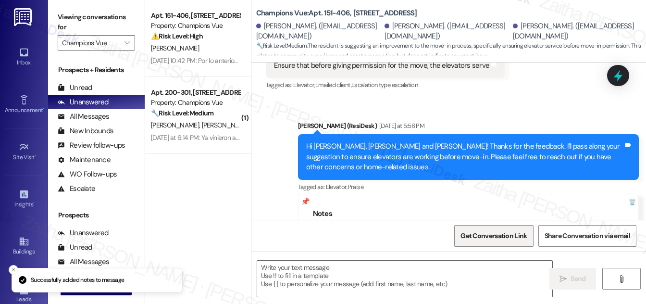
click at [486, 236] on span "Get Conversation Link" at bounding box center [494, 236] width 66 height 10
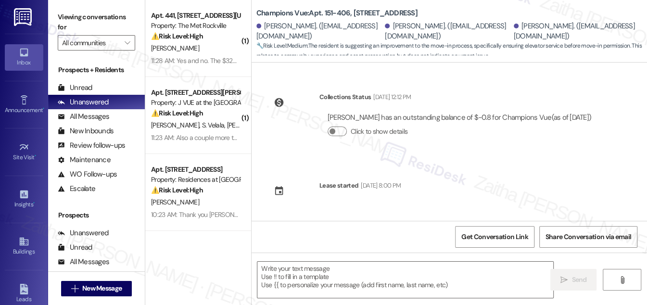
type textarea "Fetching suggested responses. Please feel free to read through the conversation…"
